Goal: Transaction & Acquisition: Purchase product/service

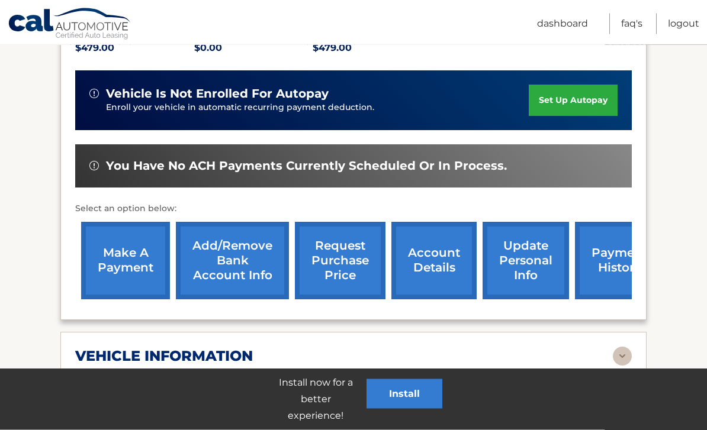
scroll to position [288, 0]
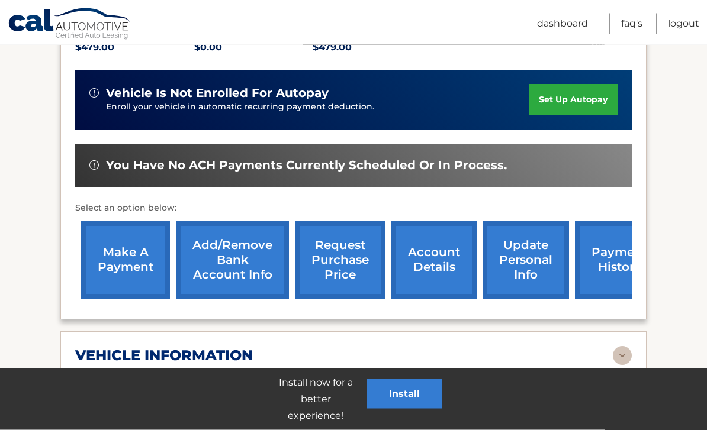
click at [440, 269] on link "account details" at bounding box center [433, 261] width 85 height 78
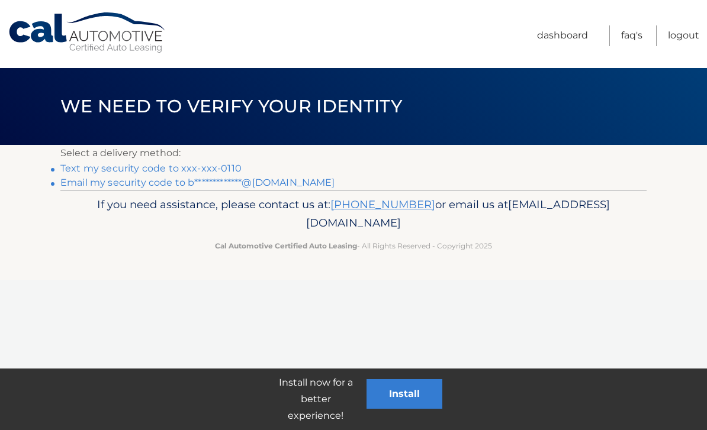
click at [194, 169] on link "Text my security code to xxx-xxx-0110" at bounding box center [150, 168] width 181 height 11
click at [166, 163] on link "Text my security code to xxx-xxx-0110" at bounding box center [150, 168] width 181 height 11
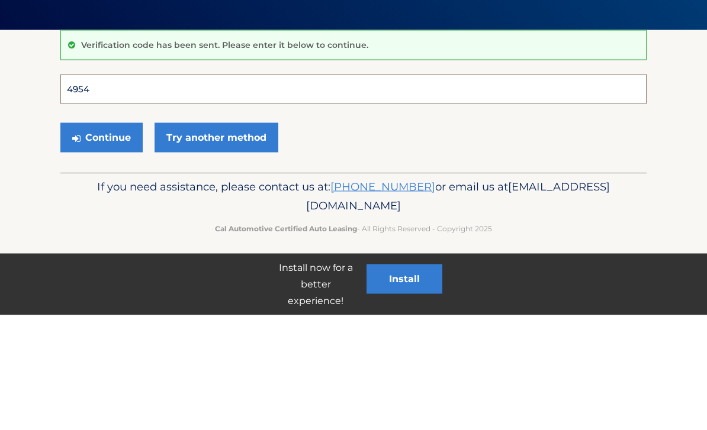
type input "495481"
click at [101, 238] on button "Continue" at bounding box center [101, 253] width 82 height 30
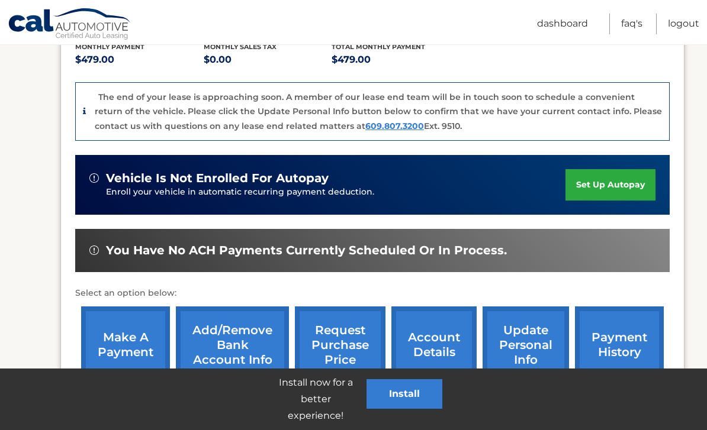
scroll to position [319, 0]
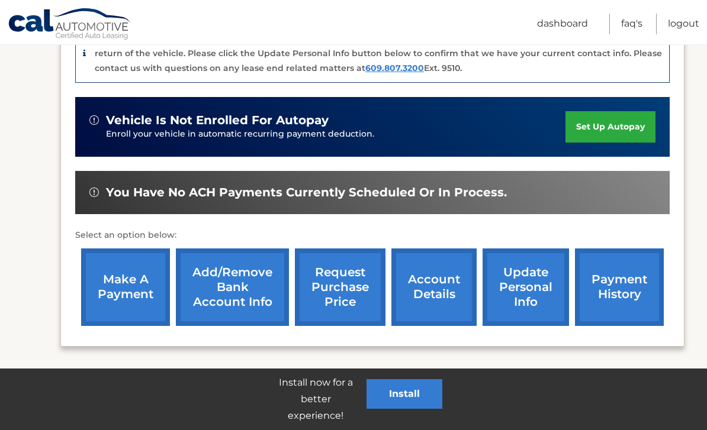
click at [432, 285] on link "account details" at bounding box center [433, 288] width 85 height 78
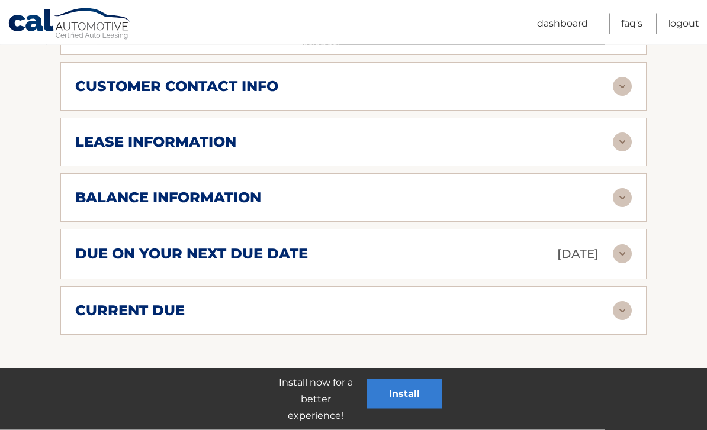
scroll to position [625, 0]
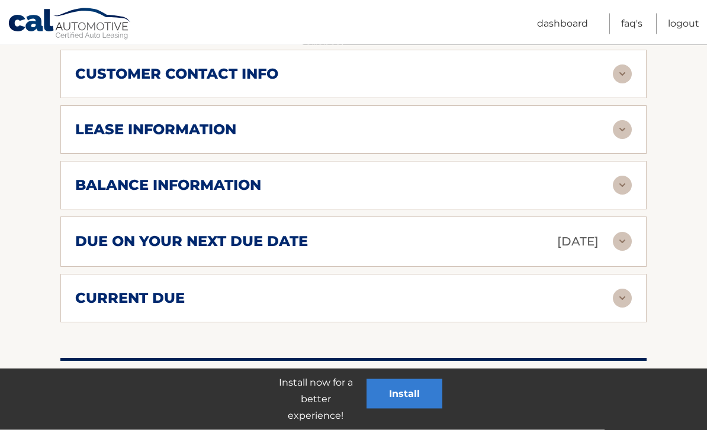
click at [619, 178] on img at bounding box center [622, 185] width 19 height 19
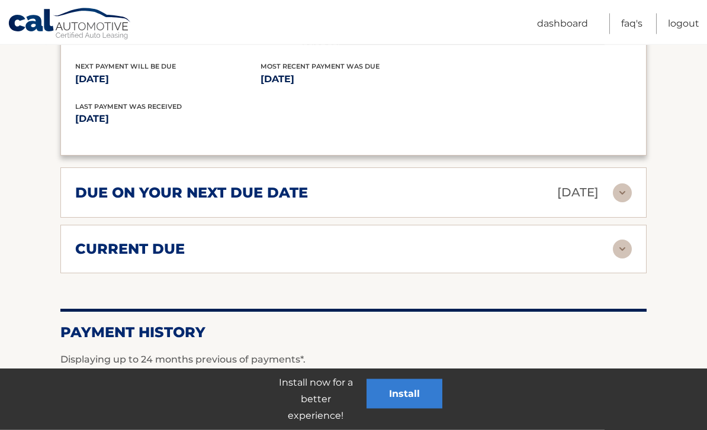
scroll to position [818, 0]
click at [613, 245] on img at bounding box center [622, 249] width 19 height 19
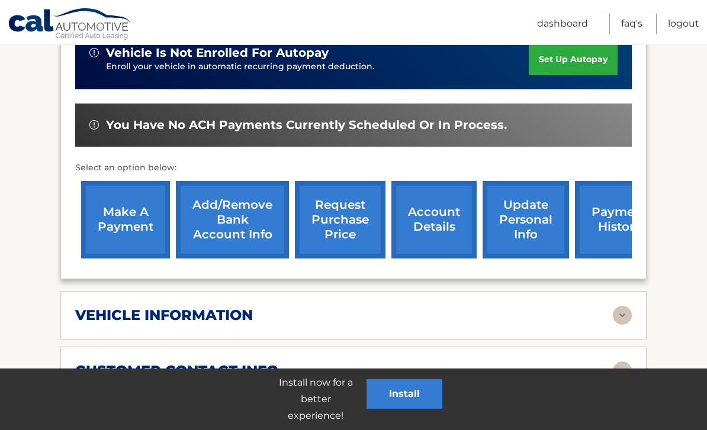
scroll to position [329, 0]
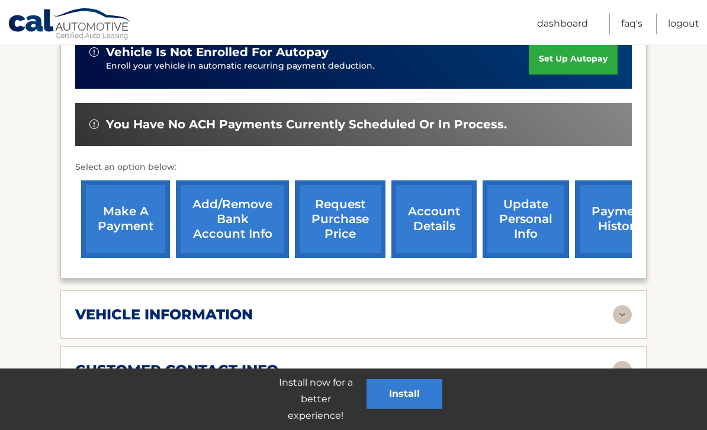
click at [124, 218] on link "make a payment" at bounding box center [125, 220] width 89 height 78
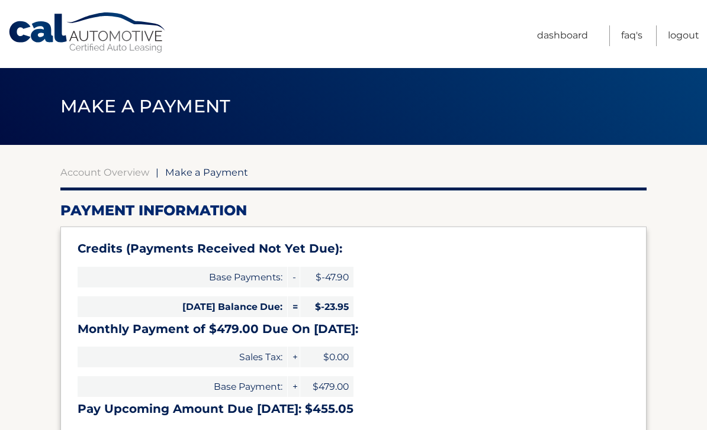
select select "MjRlYjc4OTktOWZjNC00YzNhLThiY2MtZTZlMmIyZDE2MjNi"
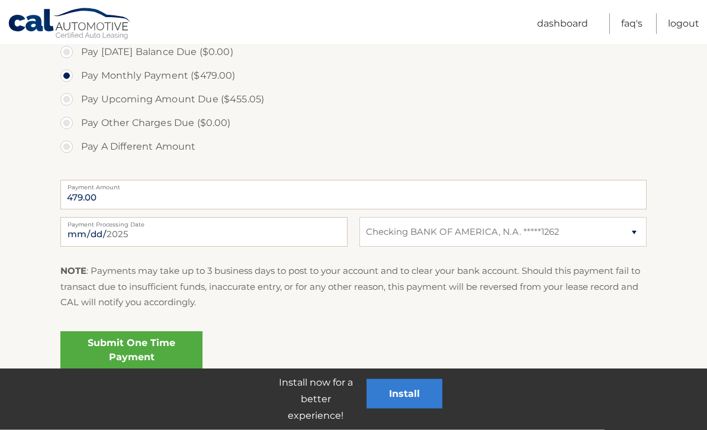
scroll to position [425, 0]
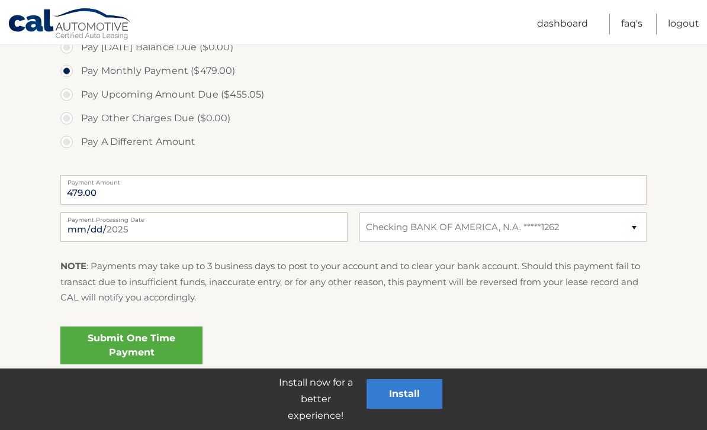
click at [156, 338] on link "Submit One Time Payment" at bounding box center [131, 346] width 142 height 38
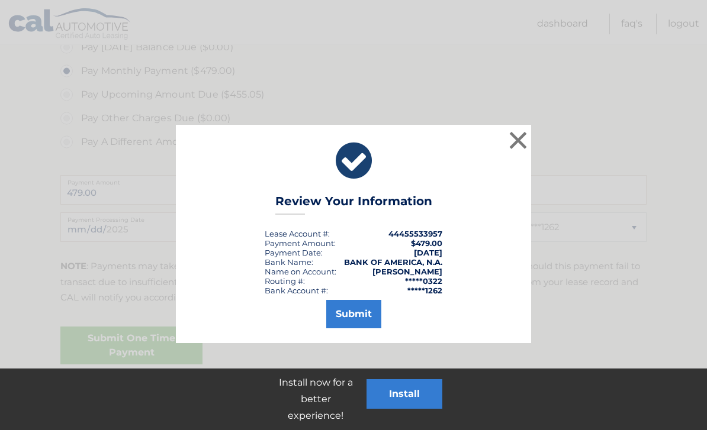
click at [363, 310] on button "Submit" at bounding box center [353, 314] width 55 height 28
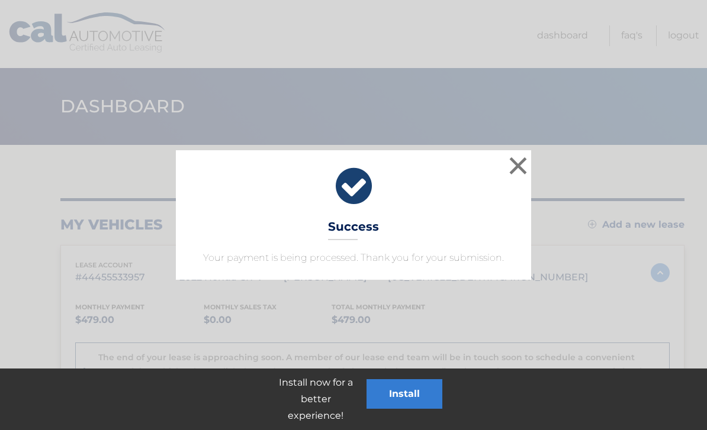
click at [526, 163] on button "×" at bounding box center [518, 166] width 24 height 24
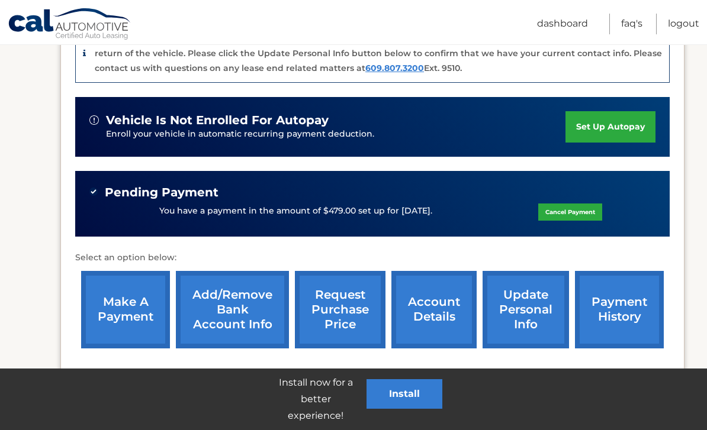
scroll to position [340, 0]
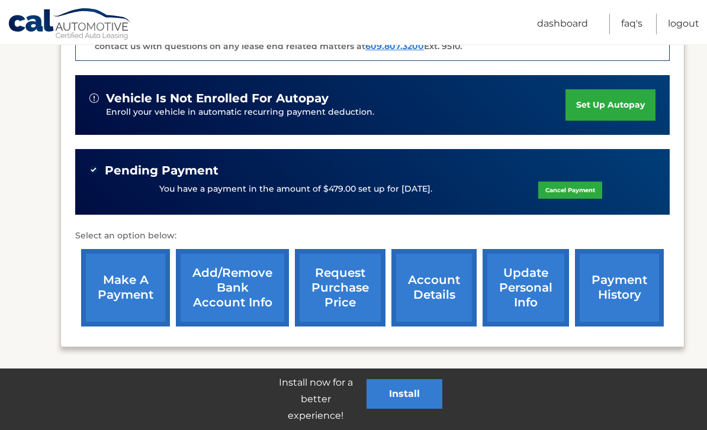
click at [442, 291] on link "account details" at bounding box center [433, 288] width 85 height 78
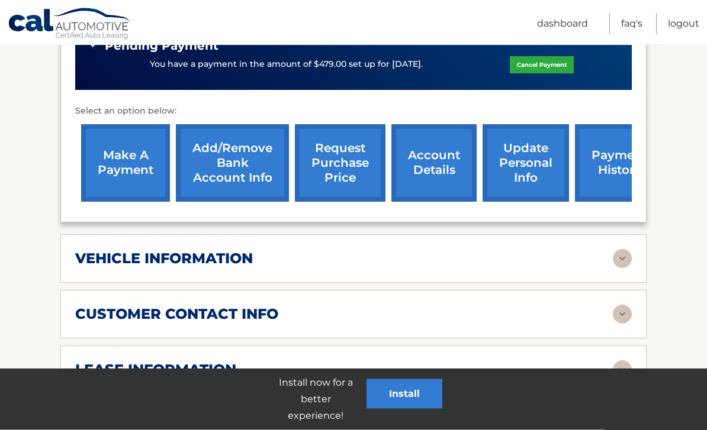
scroll to position [412, 0]
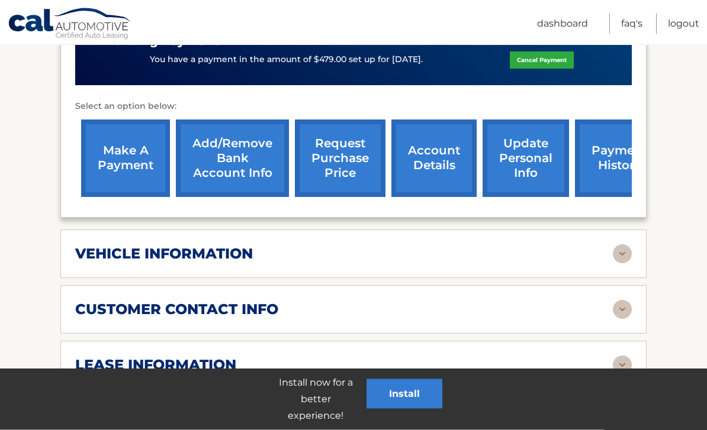
click at [439, 160] on link "account details" at bounding box center [433, 159] width 85 height 78
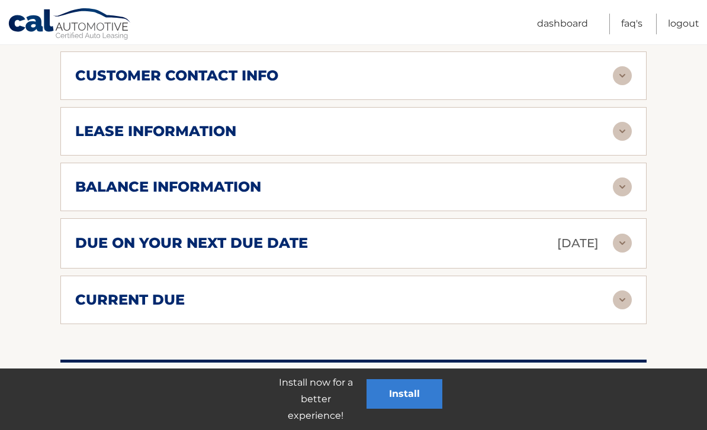
scroll to position [650, 0]
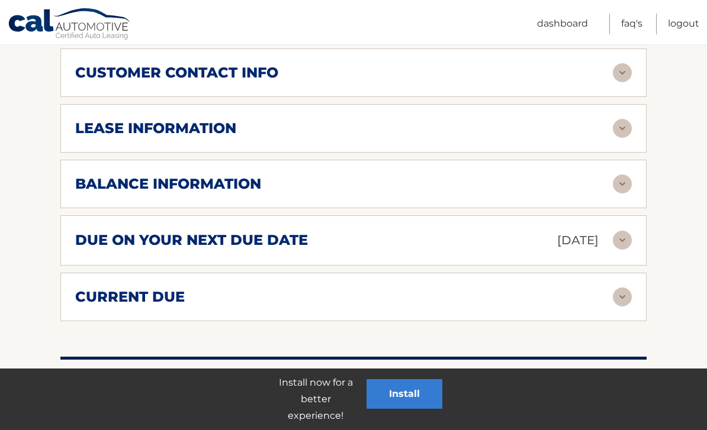
click at [621, 176] on img at bounding box center [622, 184] width 19 height 19
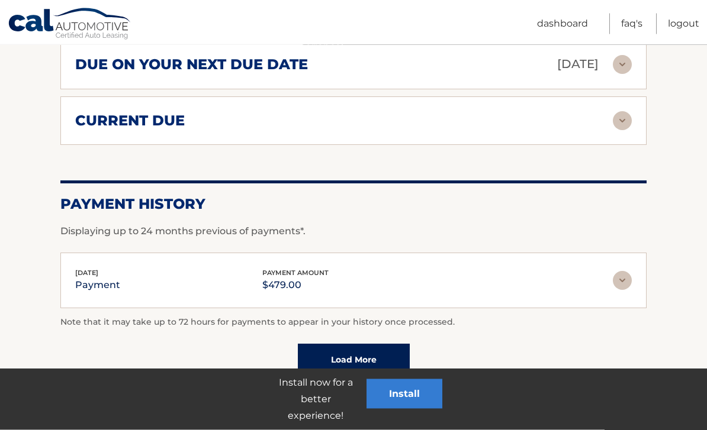
scroll to position [984, 0]
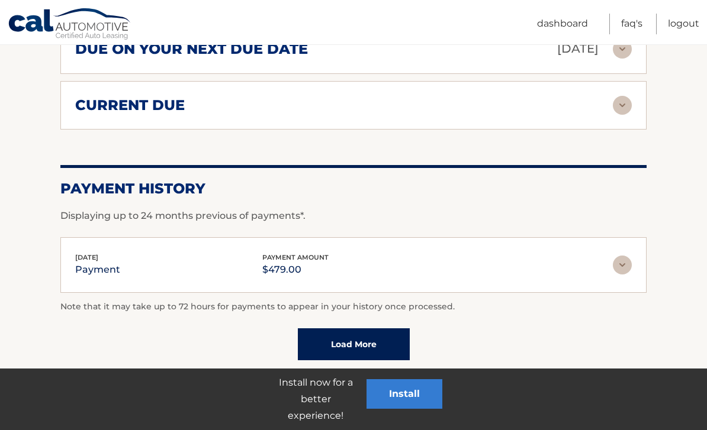
click at [625, 259] on img at bounding box center [622, 265] width 19 height 19
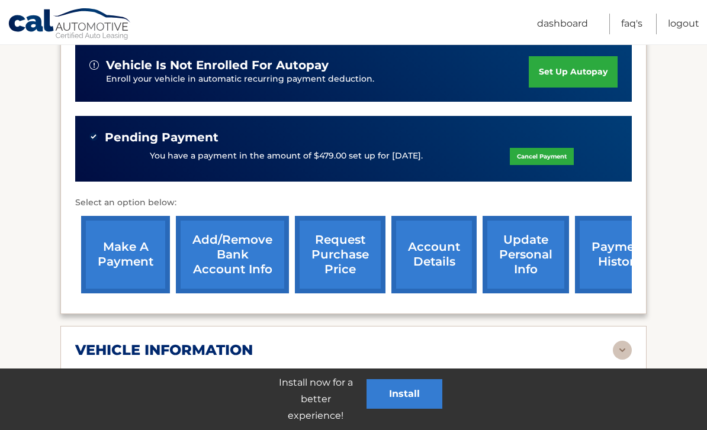
scroll to position [296, 0]
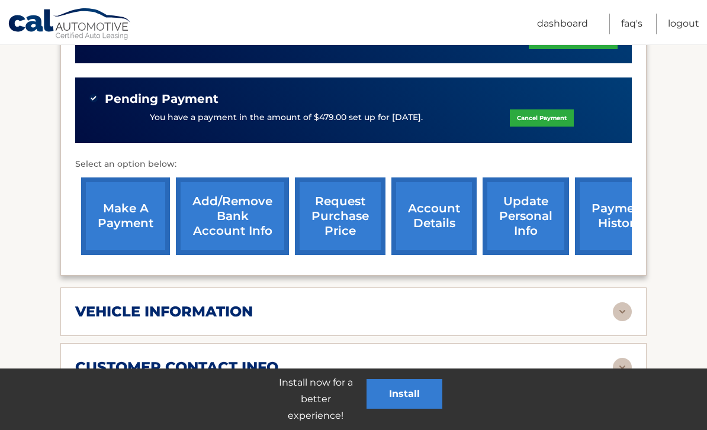
scroll to position [358, 0]
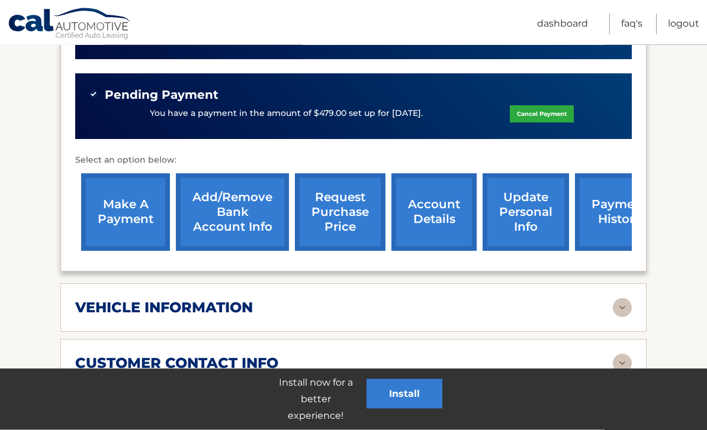
click at [441, 214] on link "account details" at bounding box center [433, 213] width 85 height 78
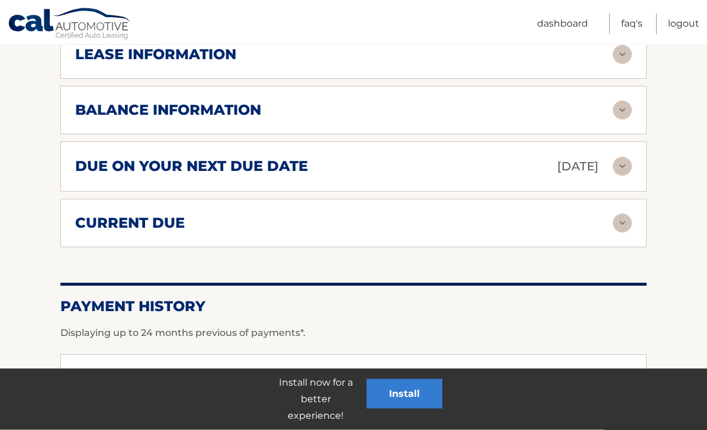
scroll to position [724, 0]
click at [621, 107] on img at bounding box center [622, 110] width 19 height 19
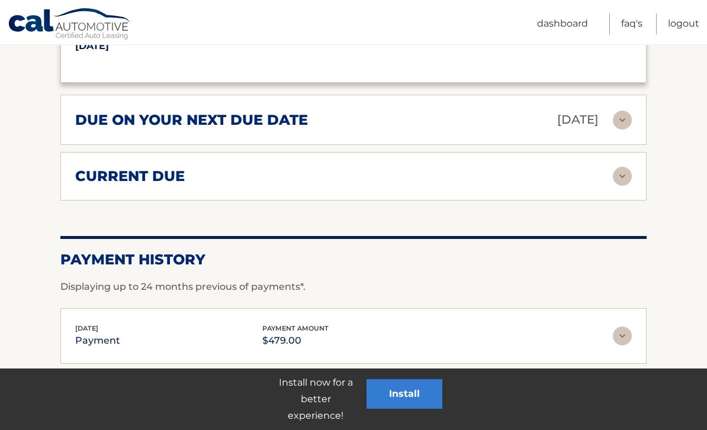
scroll to position [984, 0]
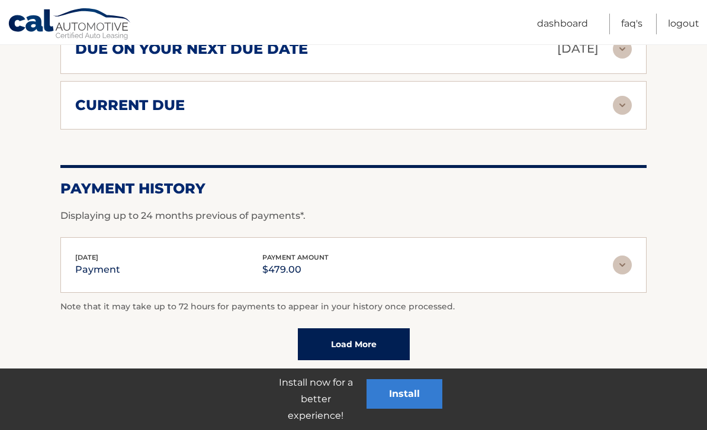
click at [616, 260] on img at bounding box center [622, 265] width 19 height 19
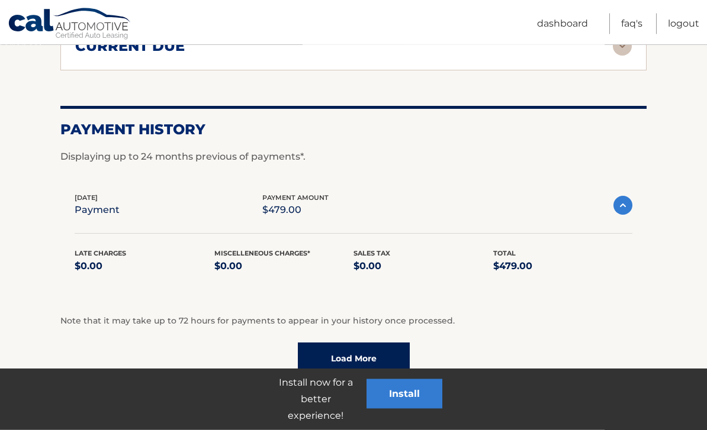
scroll to position [1057, 0]
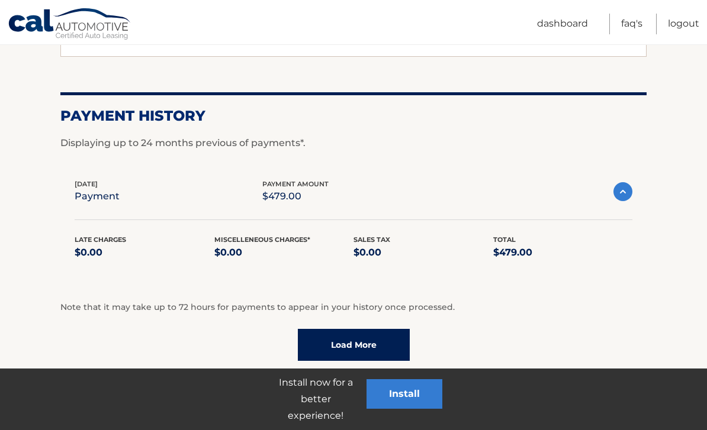
click at [375, 339] on link "Load More" at bounding box center [354, 345] width 112 height 32
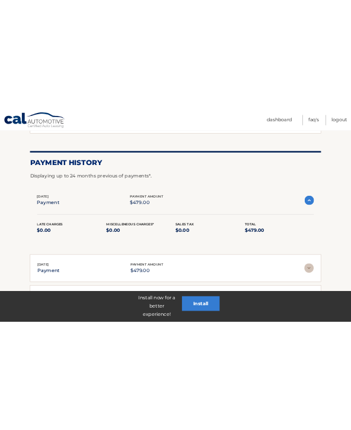
scroll to position [1404, 0]
